Goal: Transaction & Acquisition: Purchase product/service

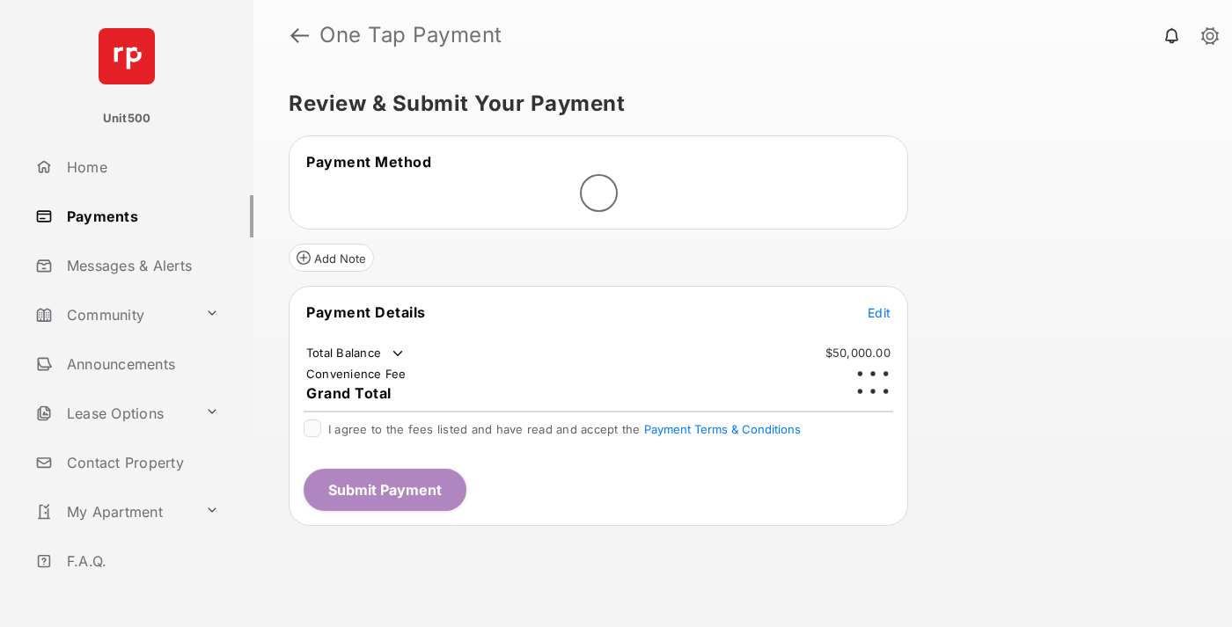
click at [879, 305] on span "Edit" at bounding box center [879, 312] width 23 height 15
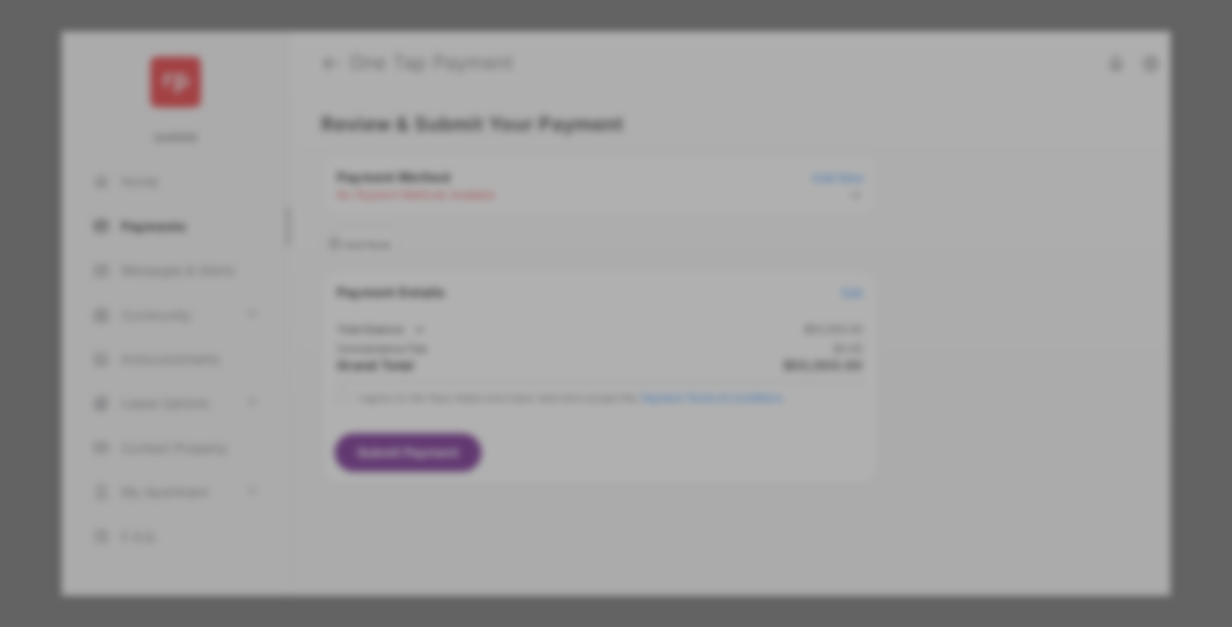
click at [583, 342] on div "Other Amount" at bounding box center [583, 354] width 285 height 30
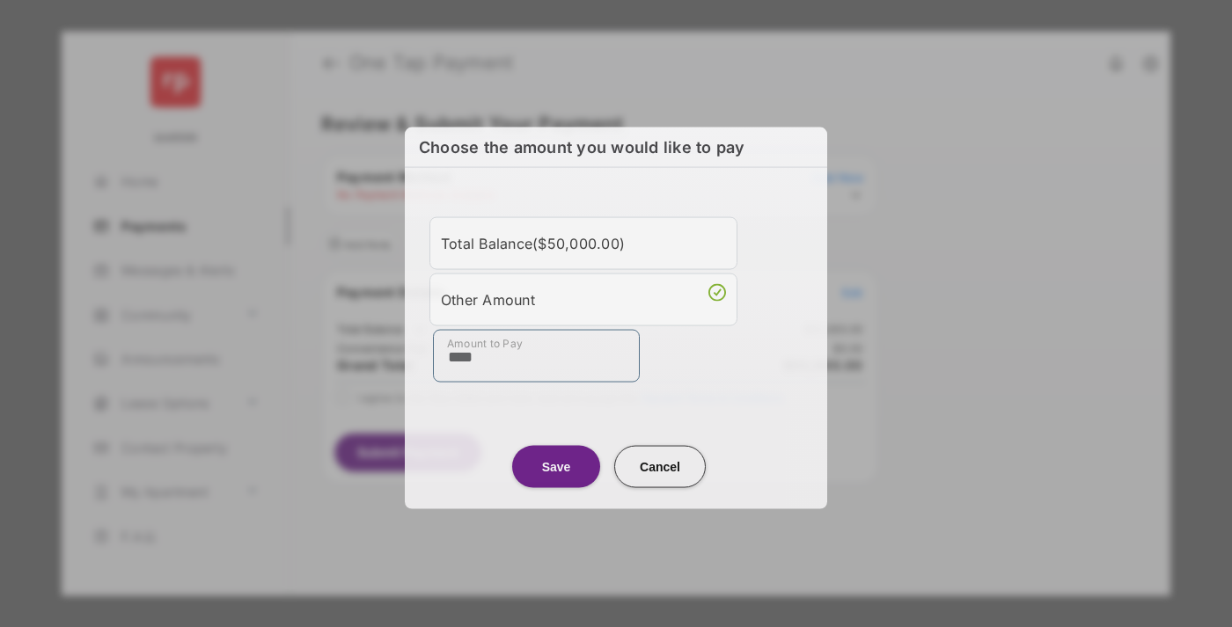
type input "****"
click at [556, 465] on button "Save" at bounding box center [556, 466] width 88 height 42
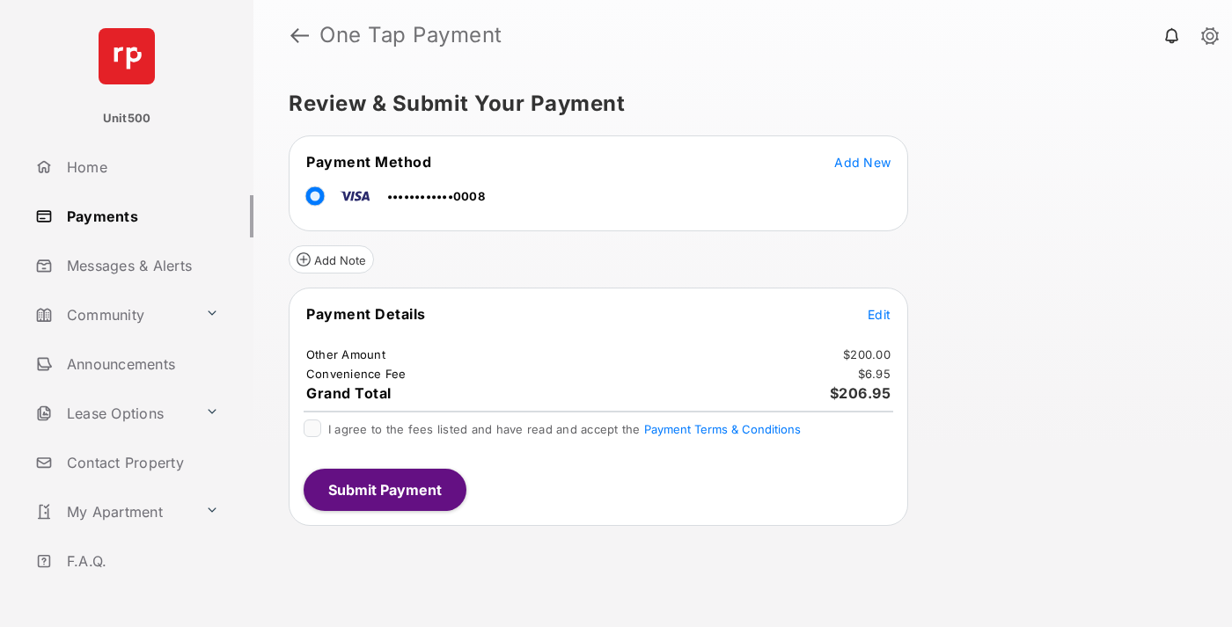
click at [879, 314] on span "Edit" at bounding box center [879, 314] width 23 height 15
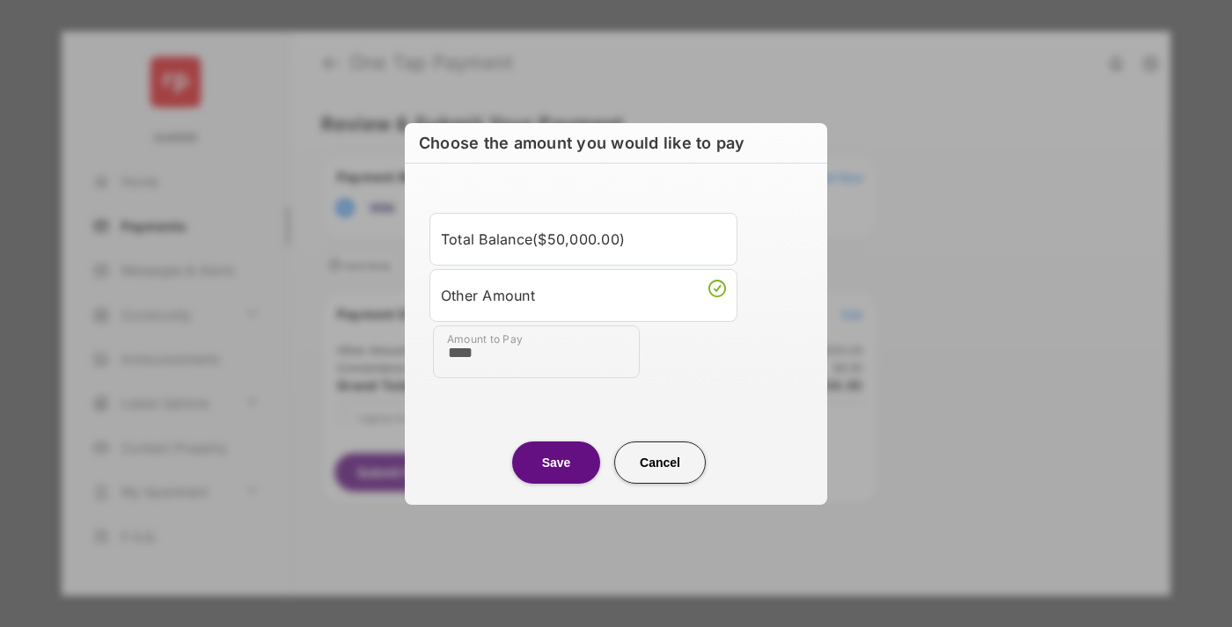
click at [556, 462] on button "Save" at bounding box center [556, 463] width 88 height 42
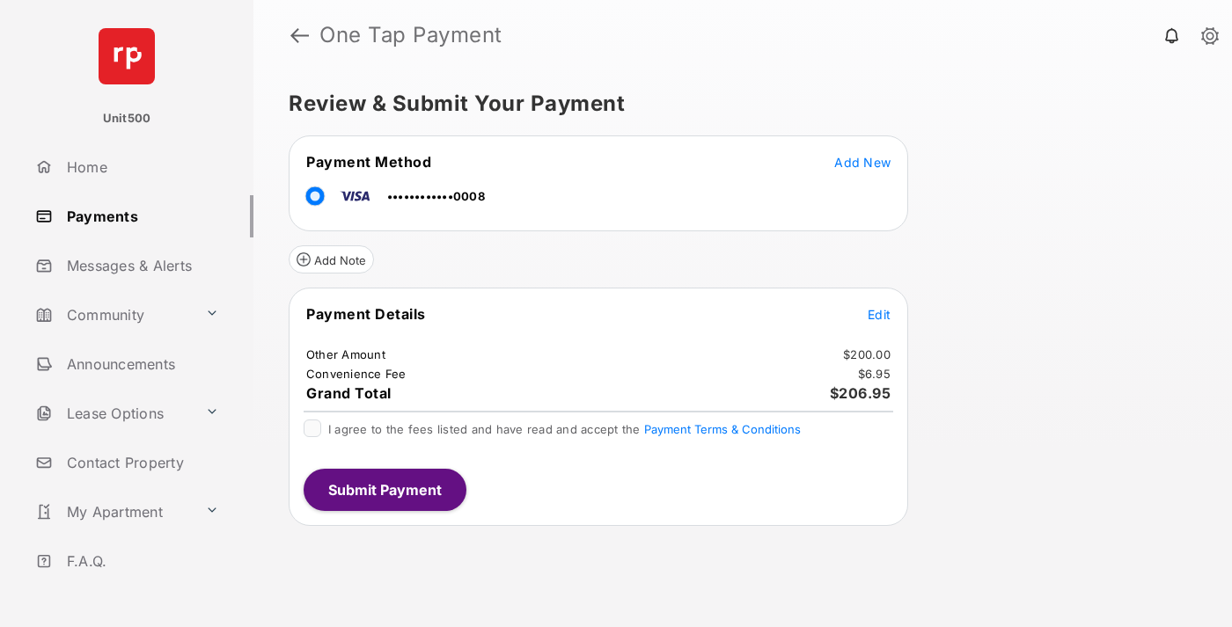
click at [384, 489] on button "Submit Payment" at bounding box center [385, 490] width 163 height 42
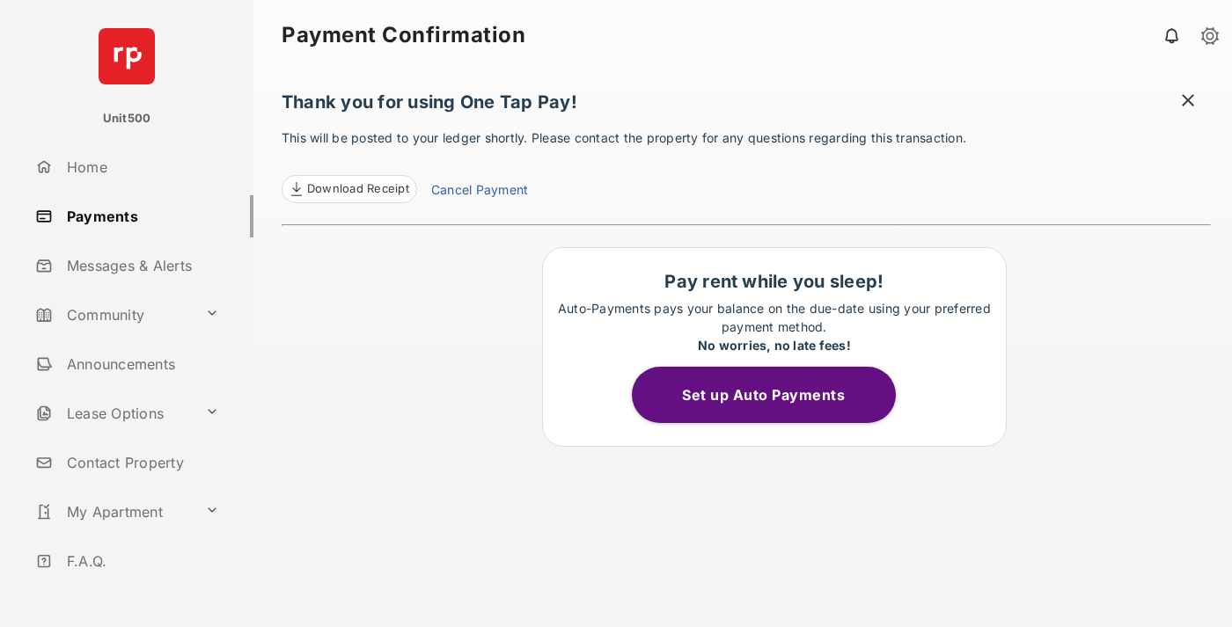
click at [1188, 102] on span at bounding box center [1188, 103] width 18 height 22
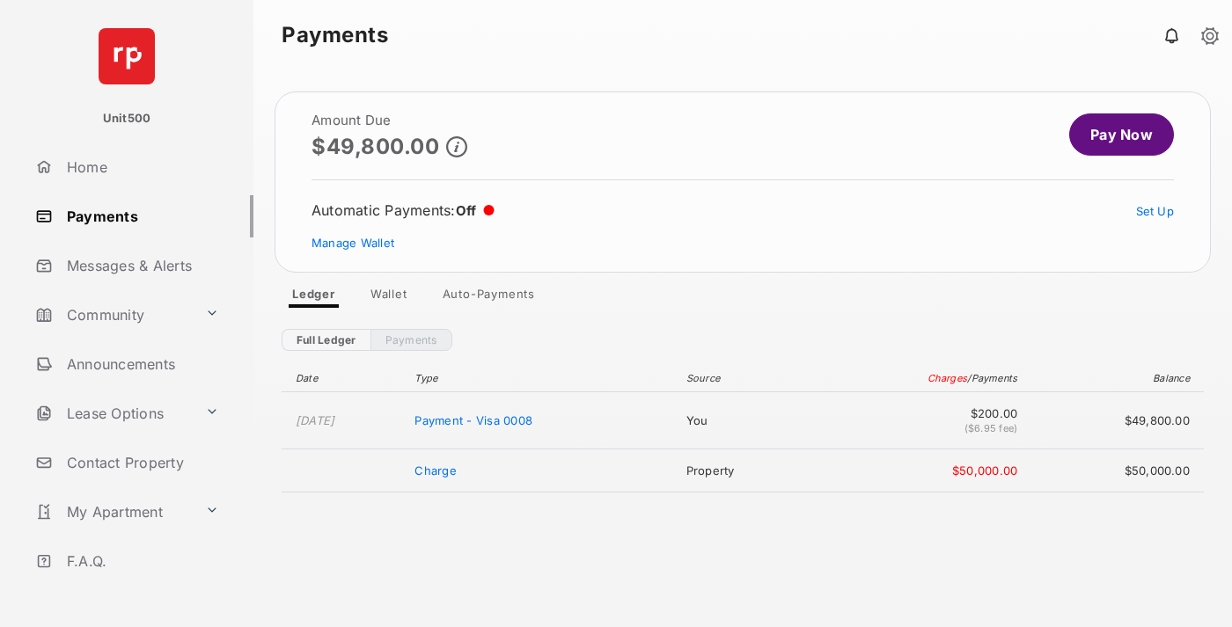
click at [353, 243] on link "Manage Wallet" at bounding box center [352, 243] width 83 height 14
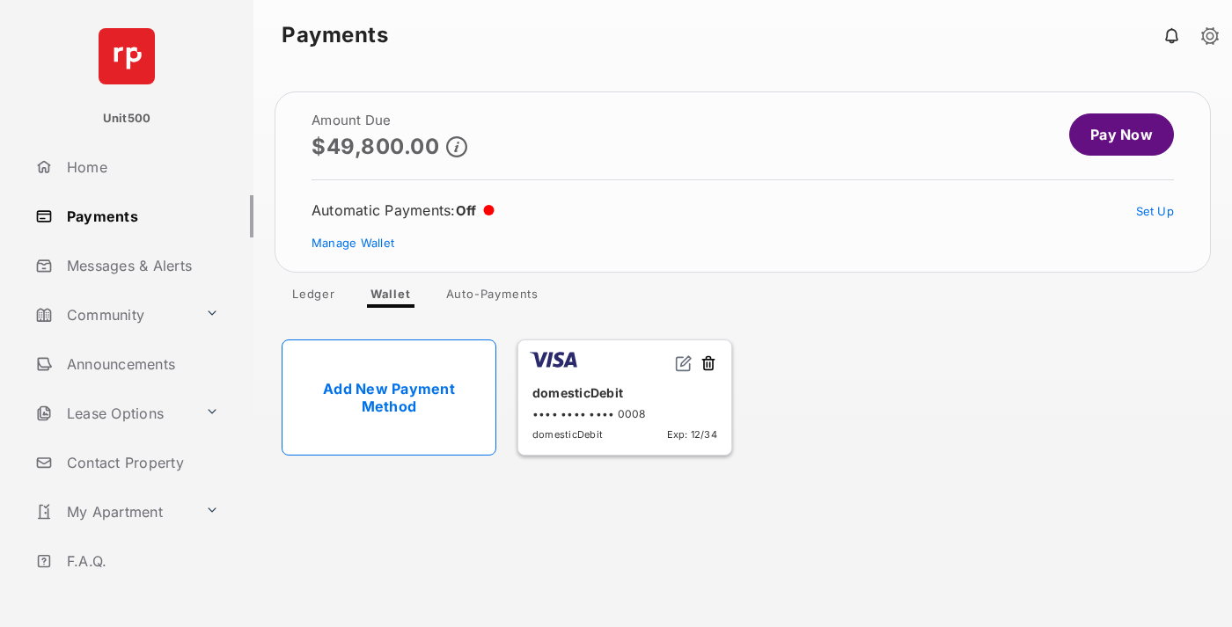
click at [708, 364] on button at bounding box center [708, 365] width 18 height 20
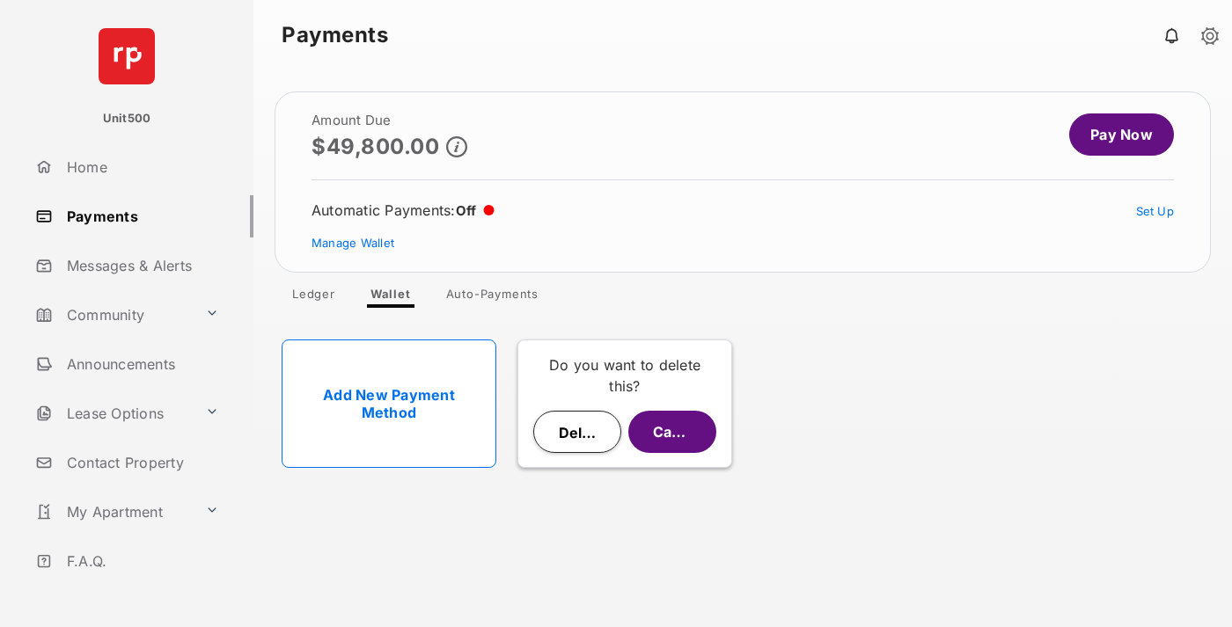
click at [577, 432] on button "Delete" at bounding box center [577, 432] width 88 height 42
